Goal: Check status: Check status

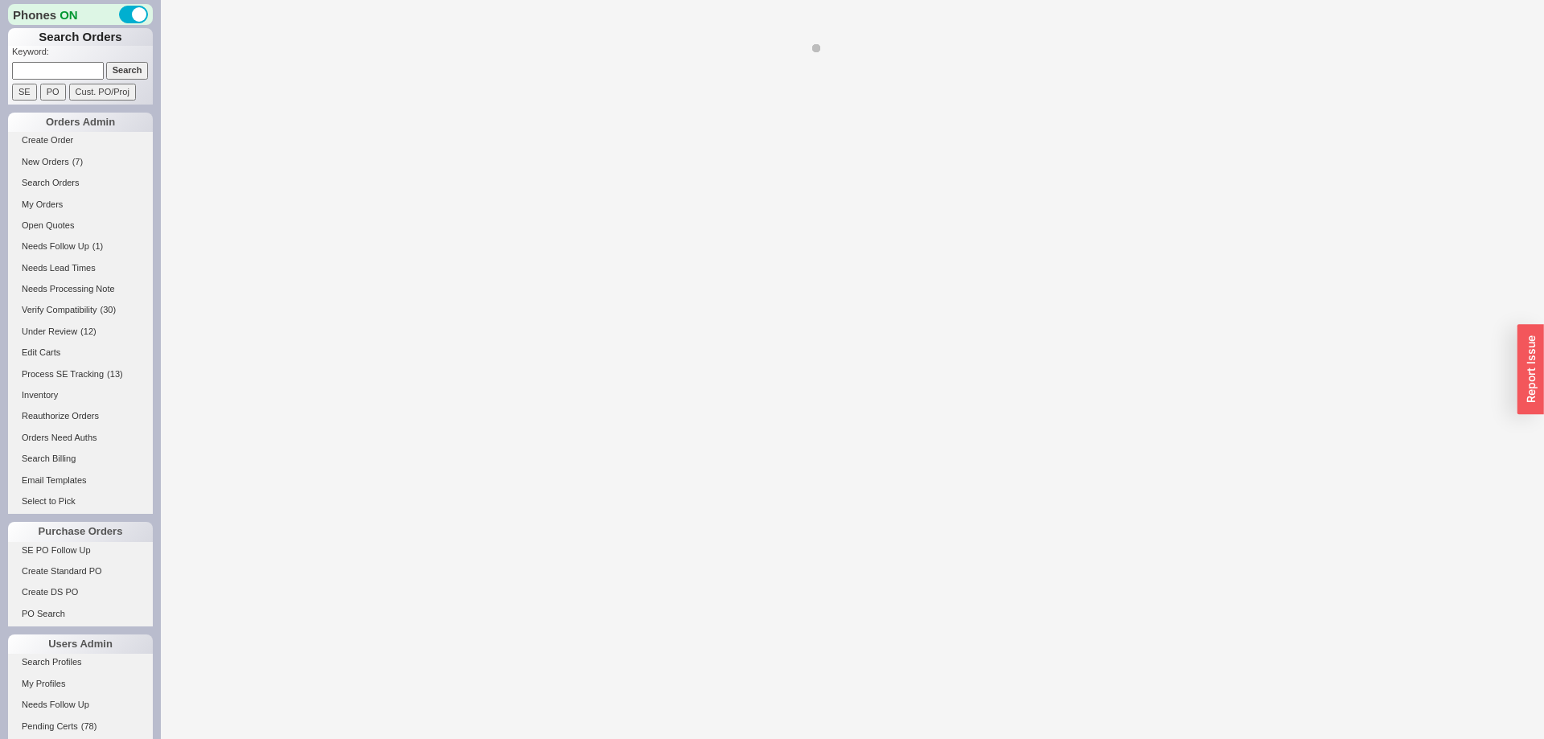
select select "**"
select select "LOW"
select select "3"
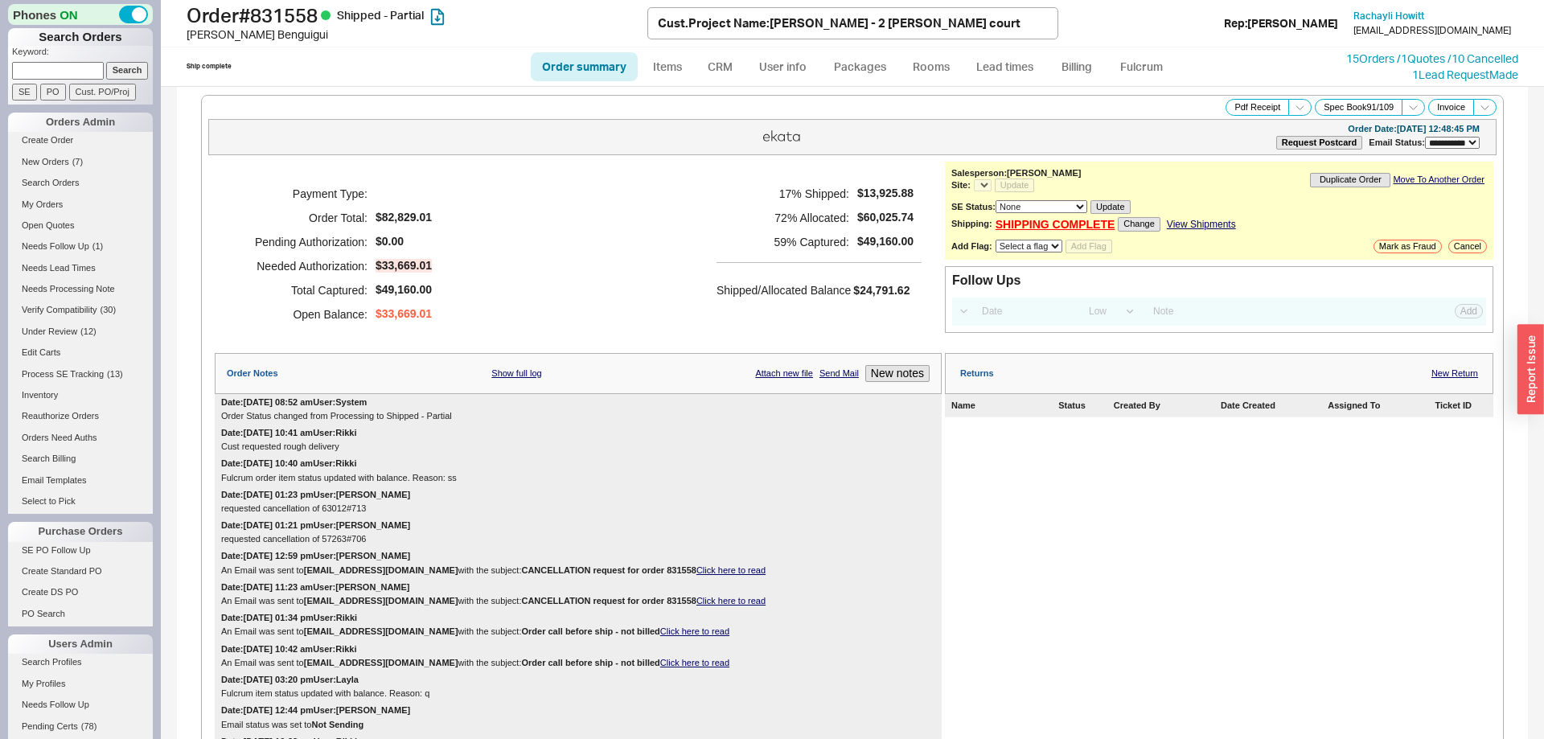
select select "*"
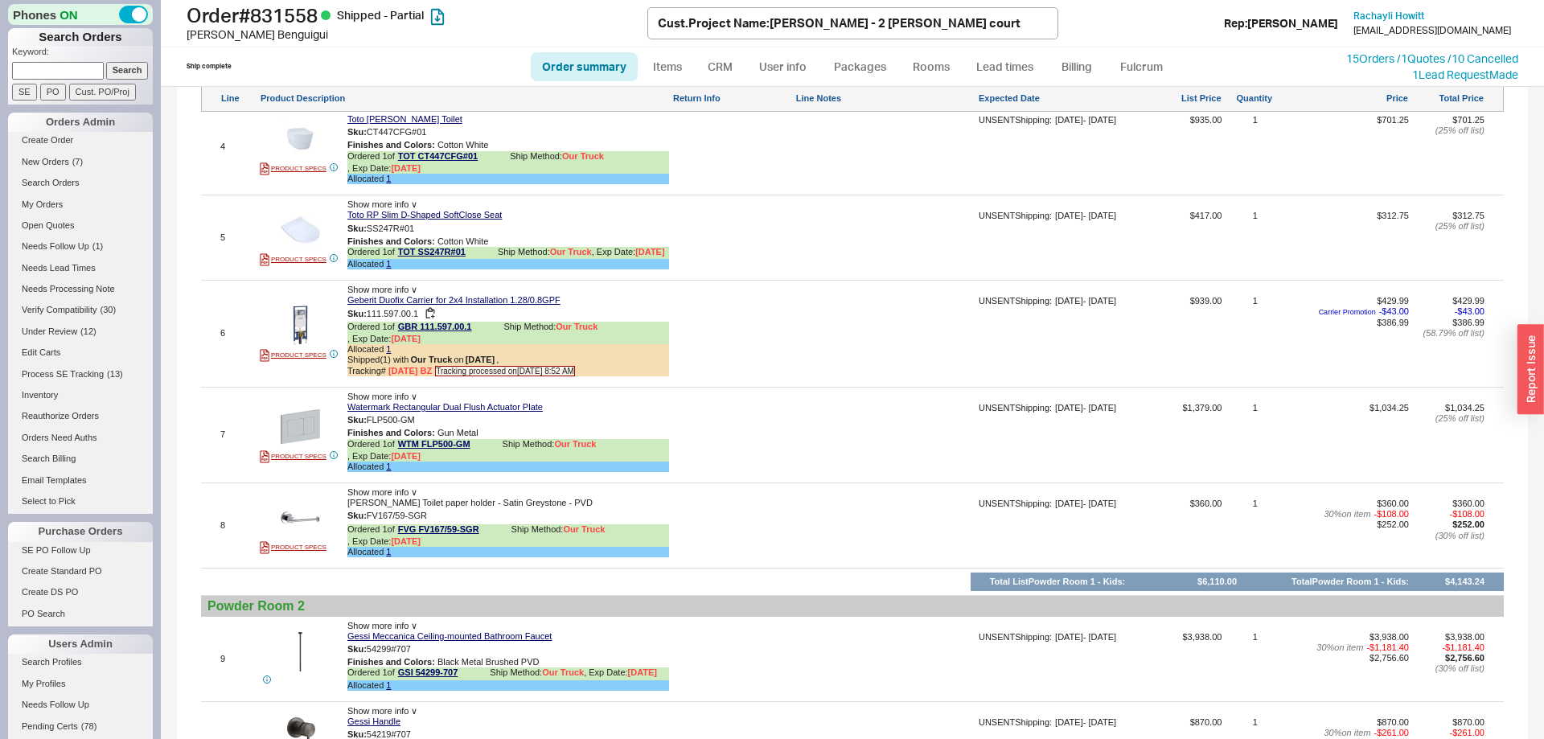
scroll to position [1968, 0]
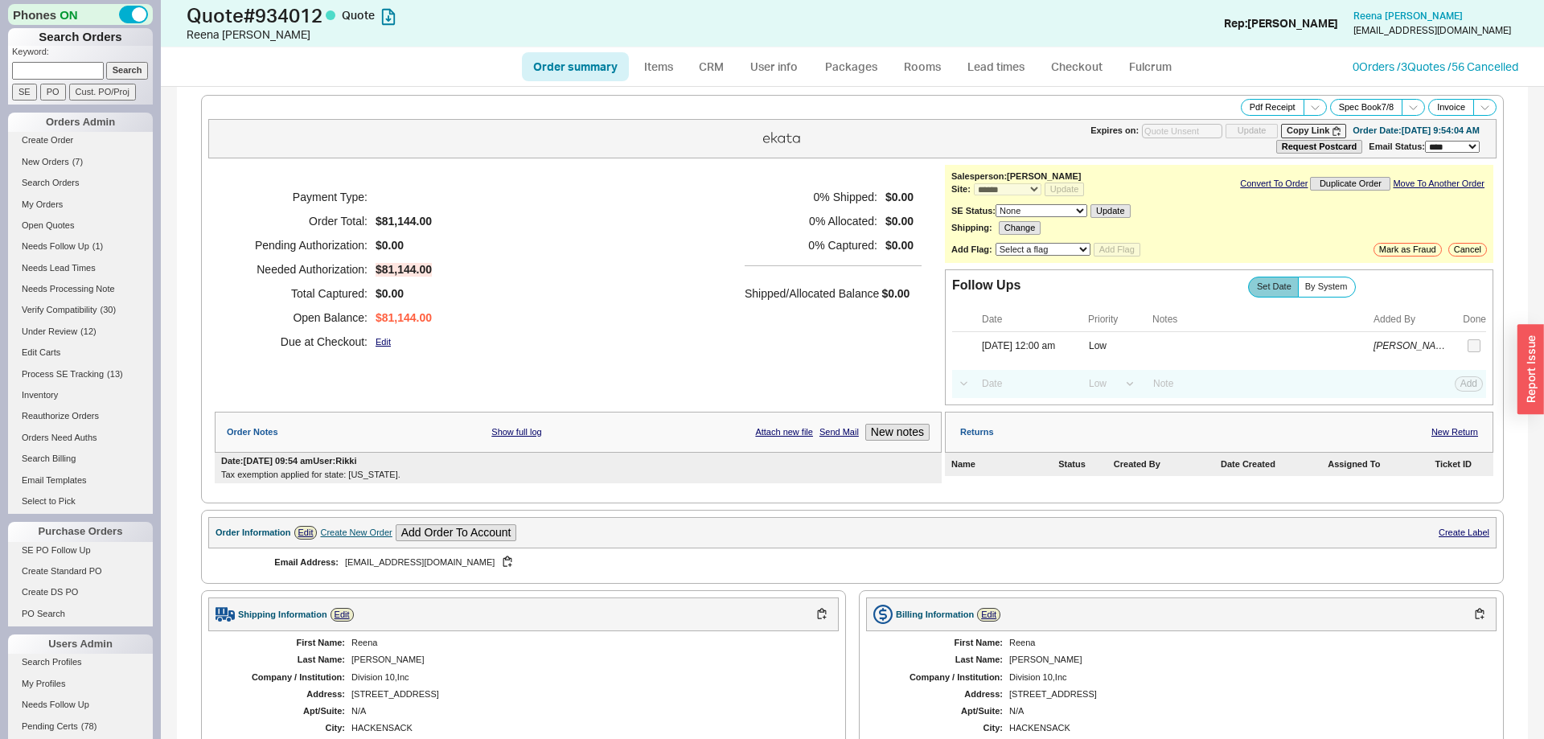
select select "*"
select select "LOW"
select select "3"
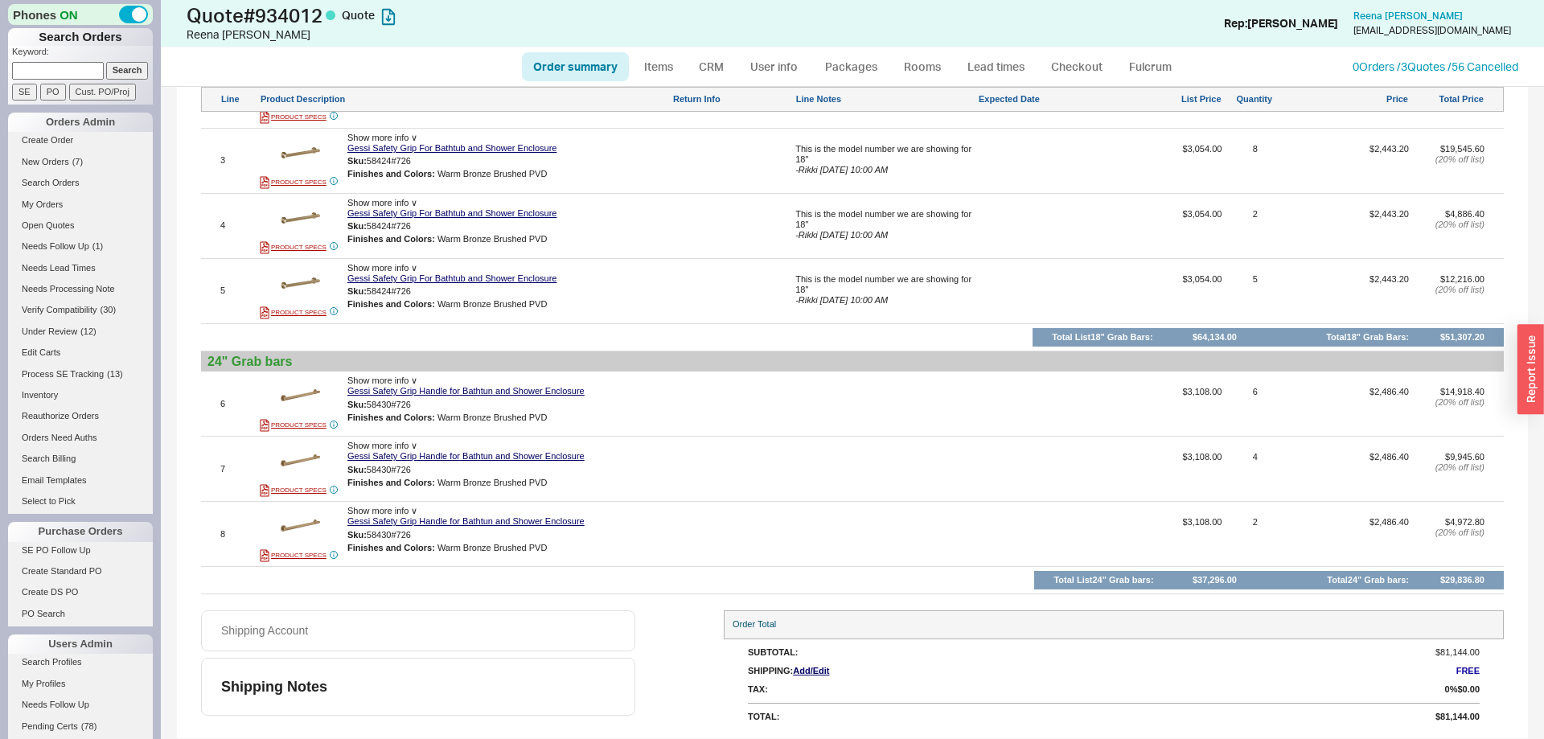
click at [541, 59] on link "Order summary" at bounding box center [575, 66] width 107 height 29
select select "*"
select select "LOW"
select select "3"
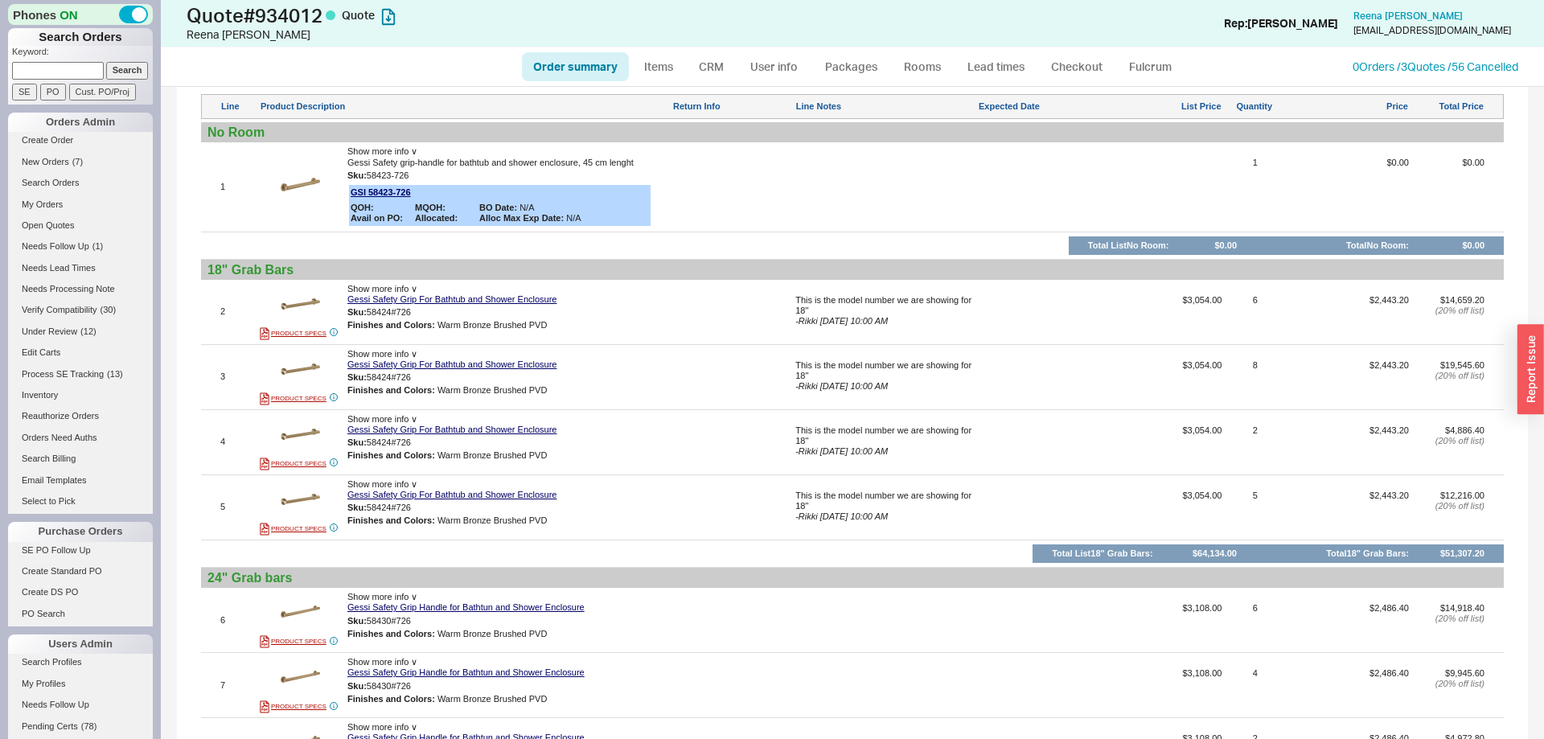
scroll to position [902, 0]
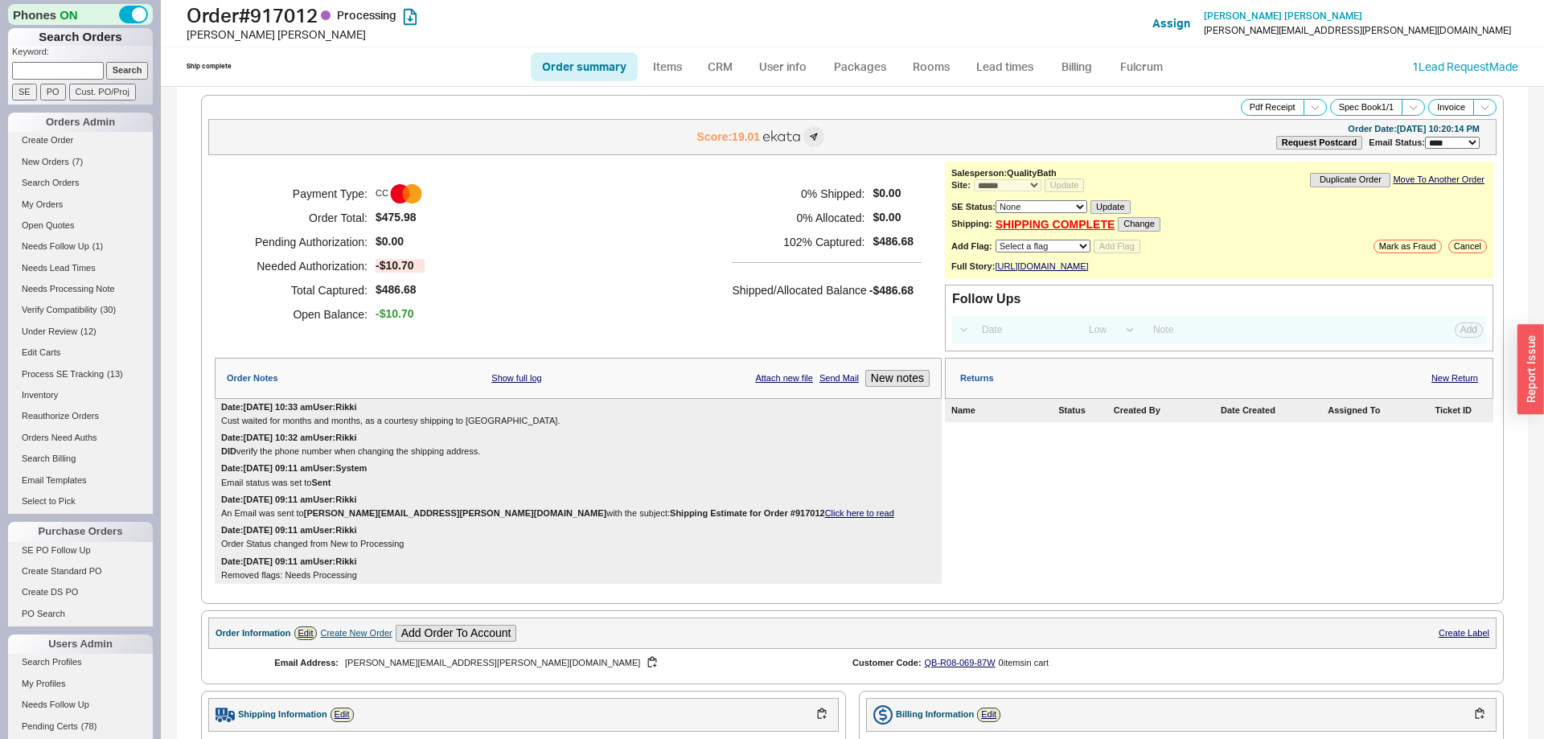
select select "*"
select select "LOW"
select select "3"
